Goal: Transaction & Acquisition: Purchase product/service

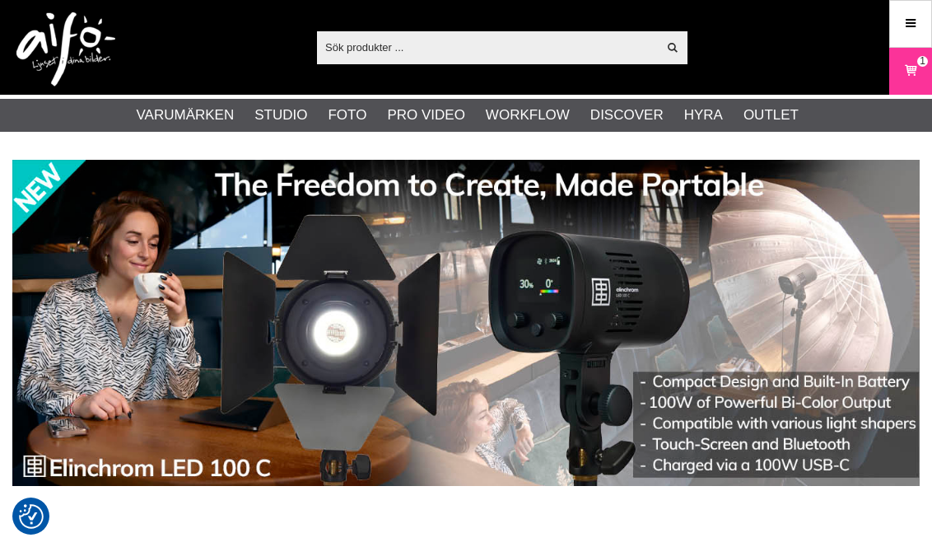
click at [362, 50] on input "text" at bounding box center [487, 47] width 340 height 25
checkbox input "true"
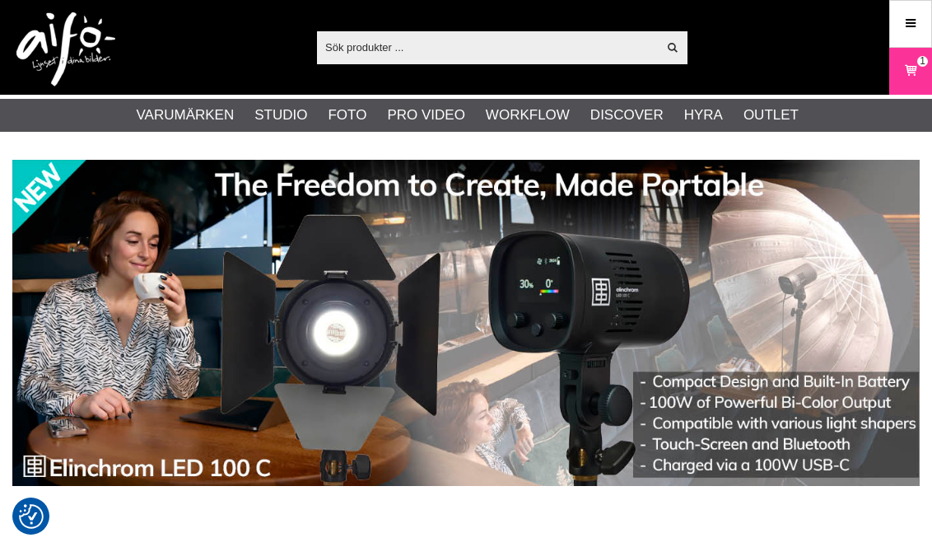
checkbox input "true"
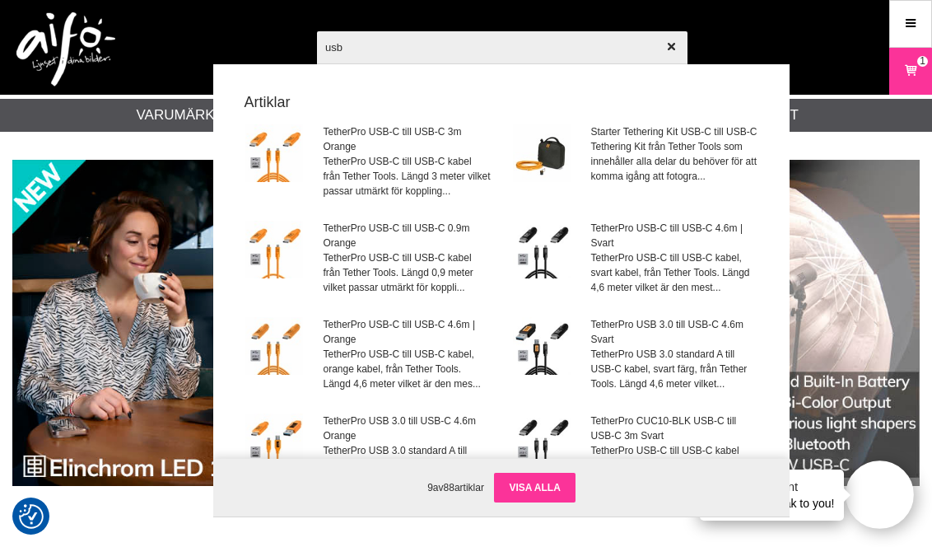
type input "usb"
click at [539, 484] on link "Visa alla" at bounding box center [534, 488] width 81 height 30
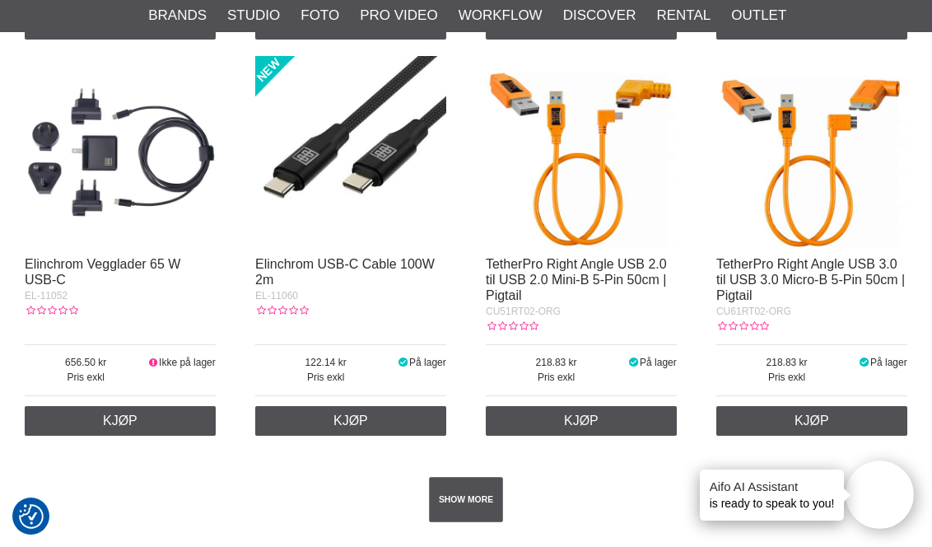
scroll to position [2651, 0]
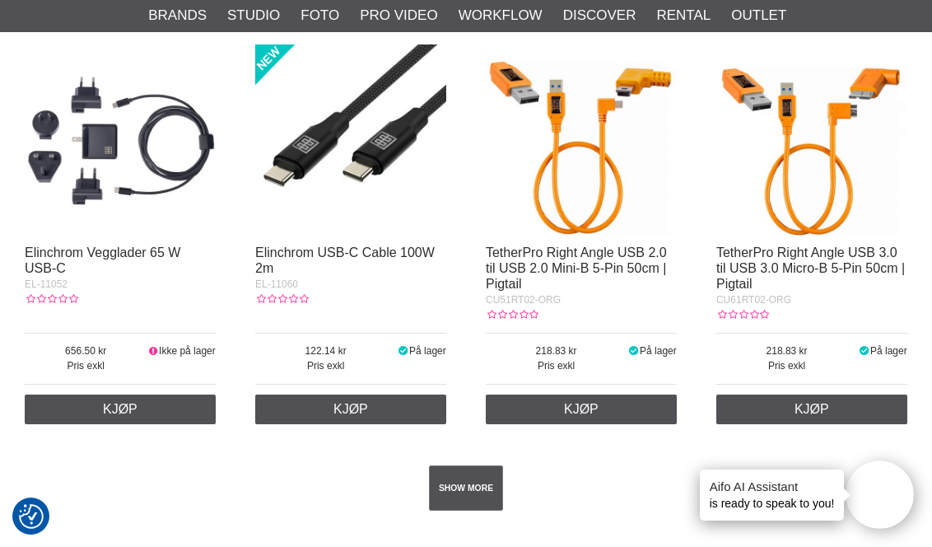
click at [799, 171] on img at bounding box center [811, 139] width 191 height 191
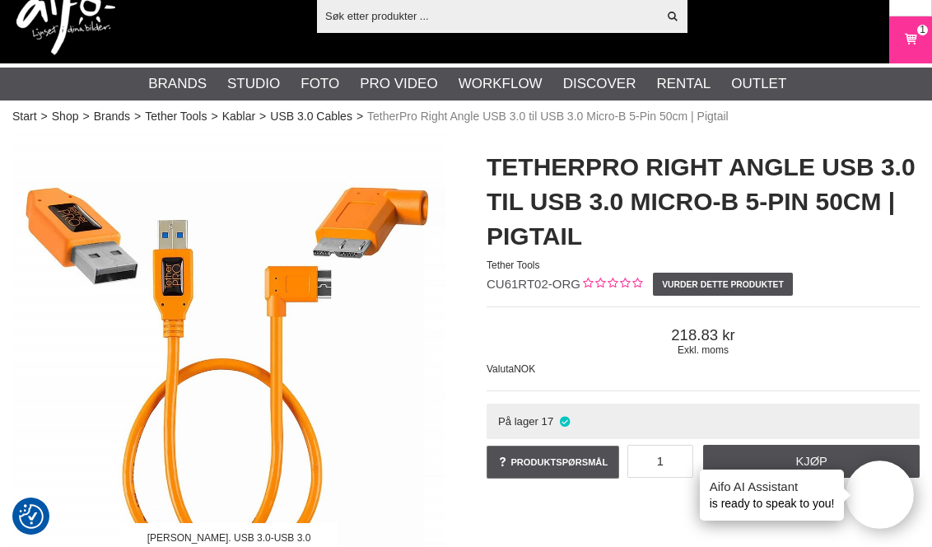
scroll to position [4, 0]
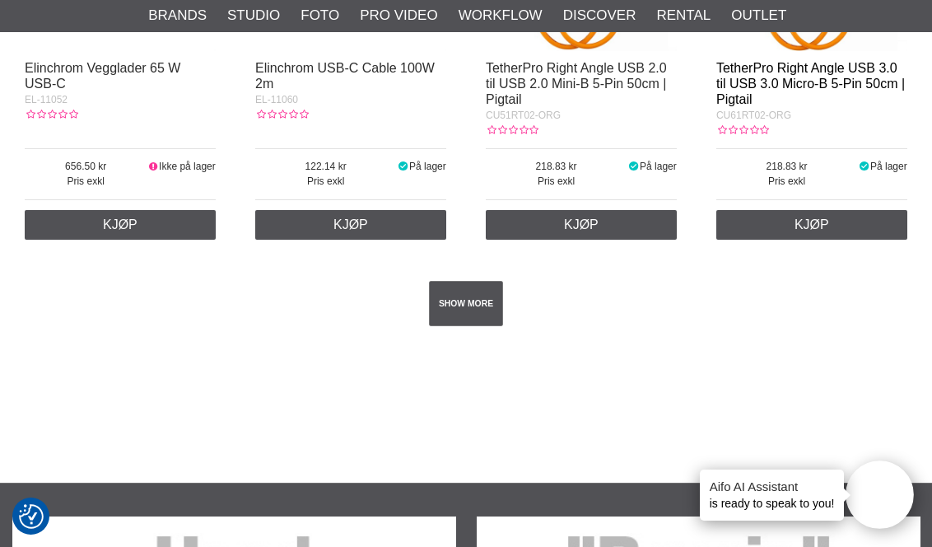
scroll to position [2740, 0]
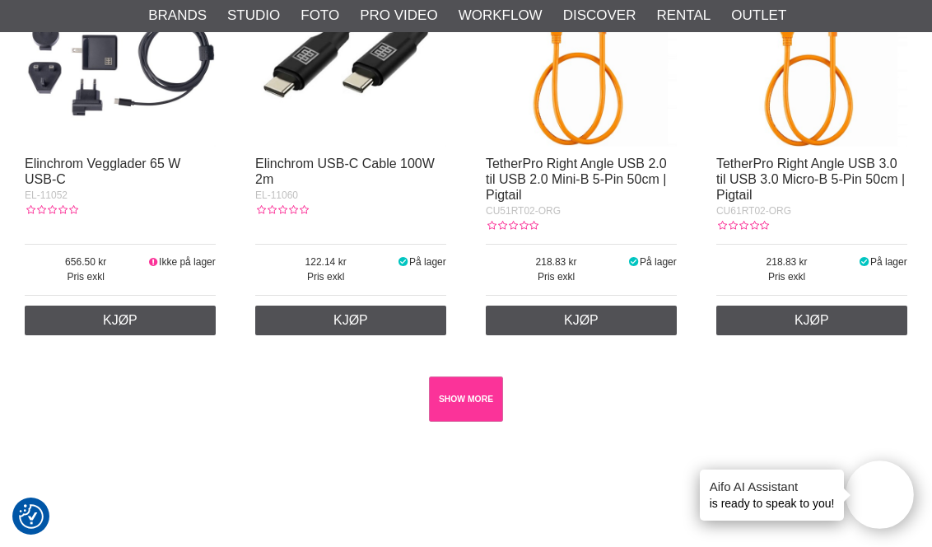
click at [475, 391] on link "SHOW MORE" at bounding box center [466, 398] width 75 height 45
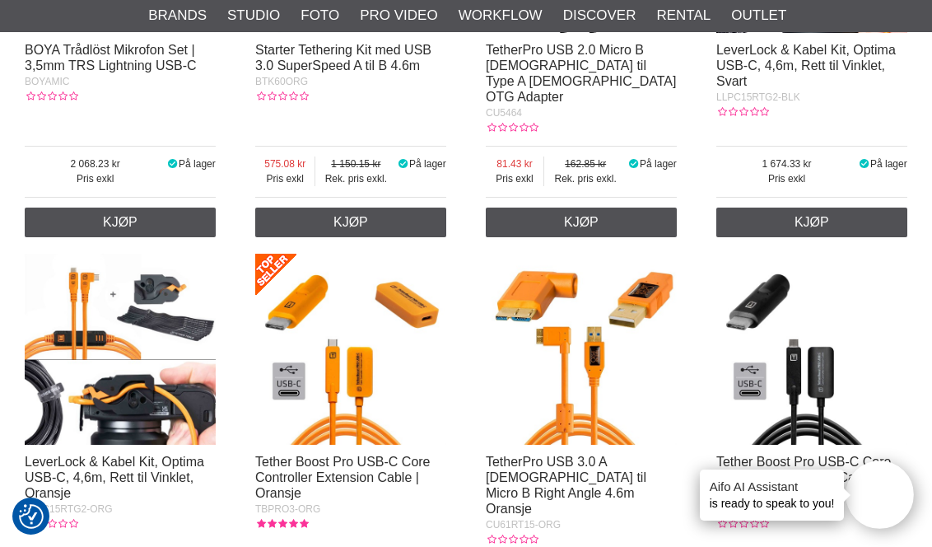
scroll to position [8471, 0]
